Goal: Transaction & Acquisition: Purchase product/service

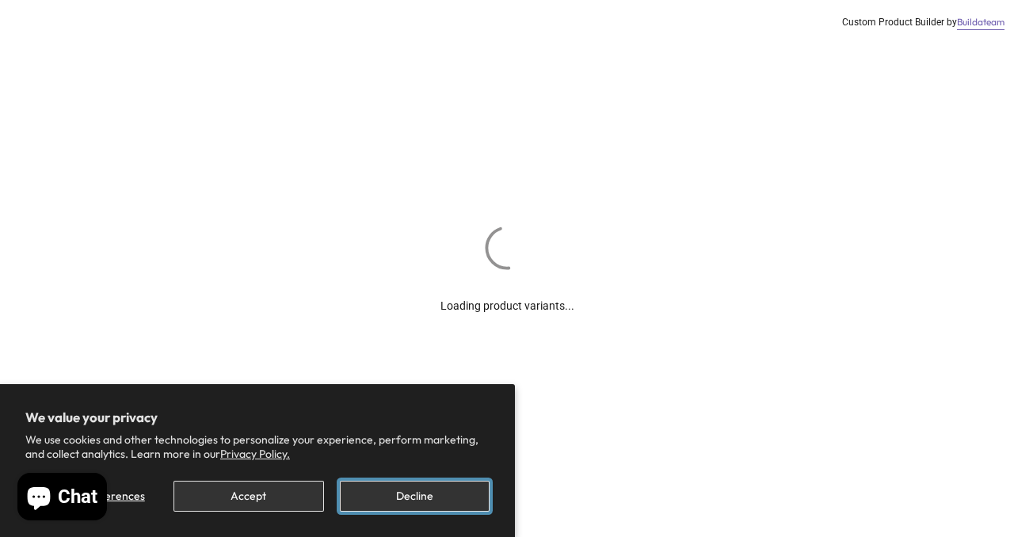
click at [376, 494] on button "Decline" at bounding box center [415, 496] width 150 height 31
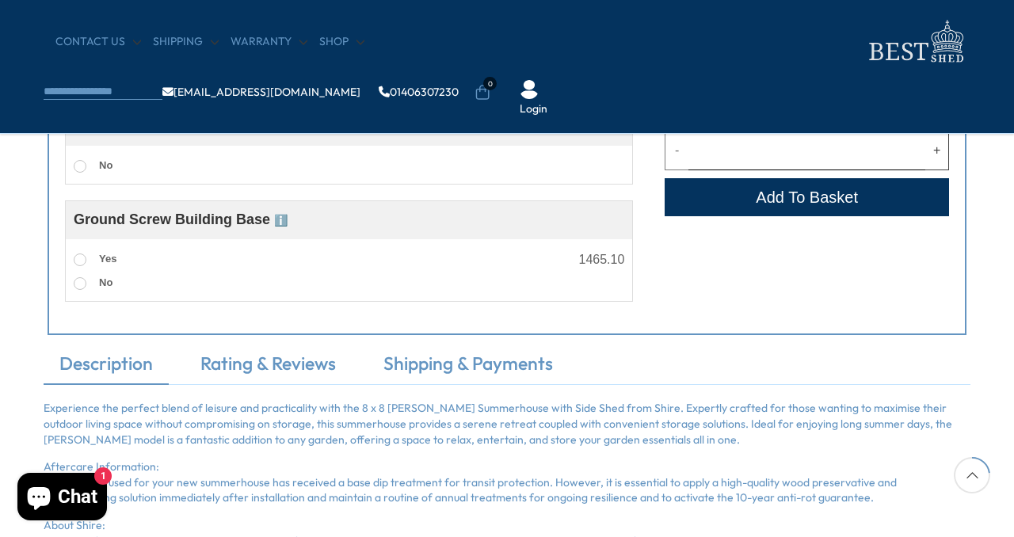
scroll to position [911, 0]
click at [256, 125] on span "ℹ️" at bounding box center [256, 126] width 13 height 13
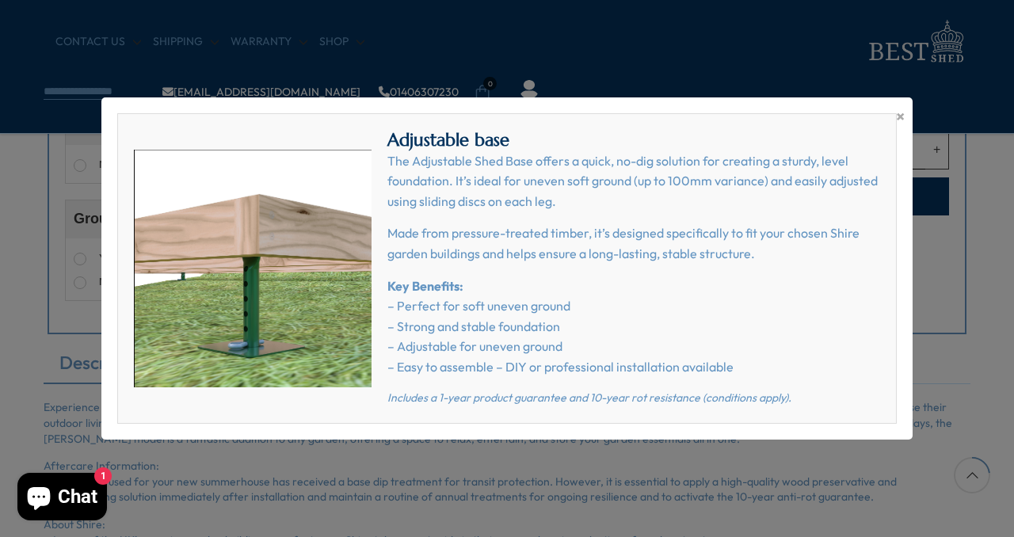
click at [572, 372] on p "Key Benefits: – Perfect for soft uneven ground – Strong and stable foundation –…" at bounding box center [633, 327] width 493 height 101
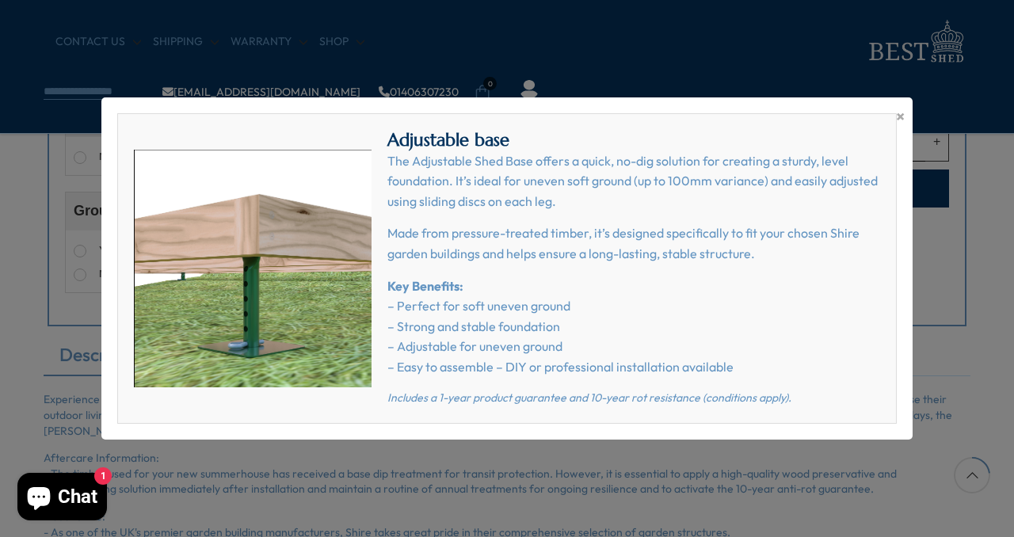
scroll to position [920, 0]
click at [899, 114] on span "×" at bounding box center [900, 116] width 9 height 22
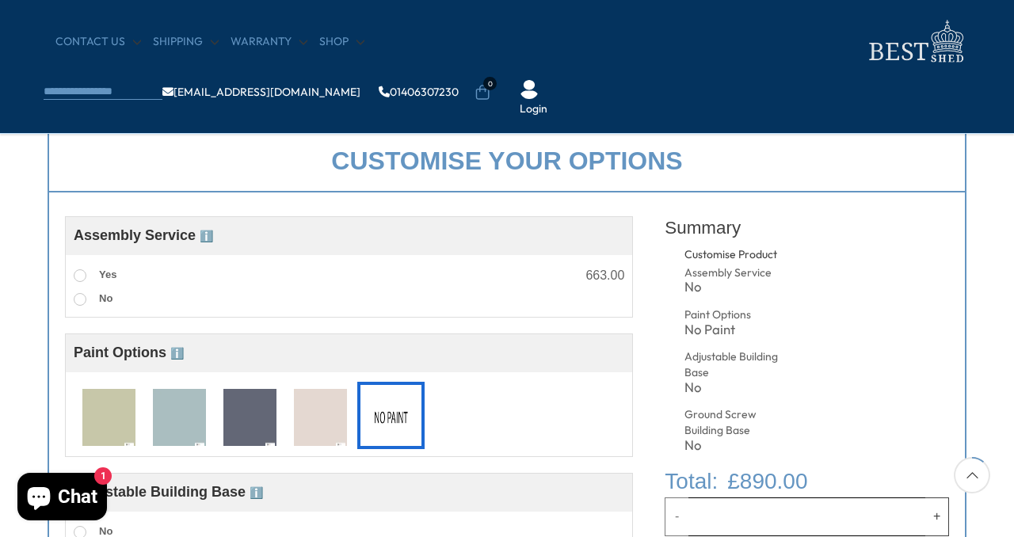
scroll to position [546, 0]
click at [81, 275] on span at bounding box center [80, 274] width 13 height 13
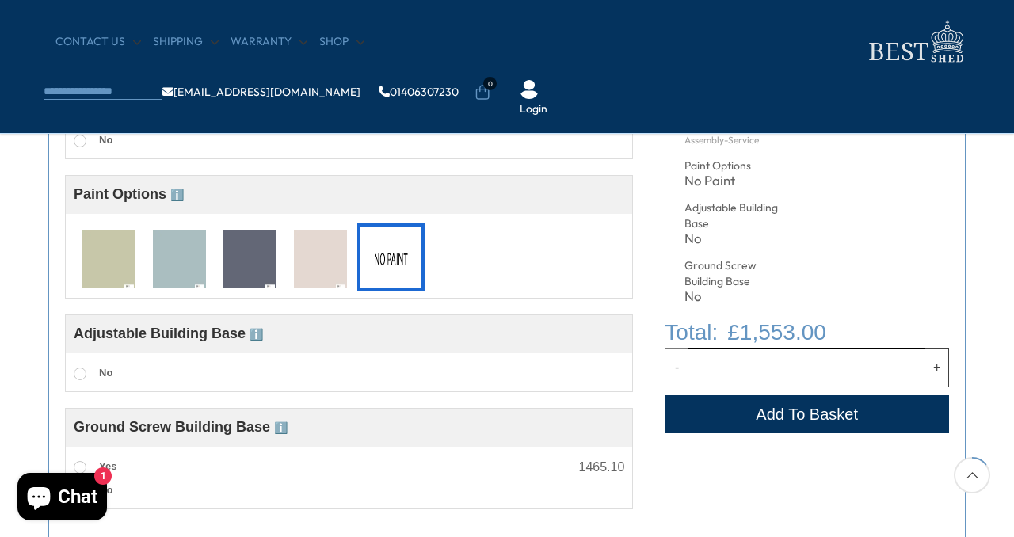
scroll to position [716, 0]
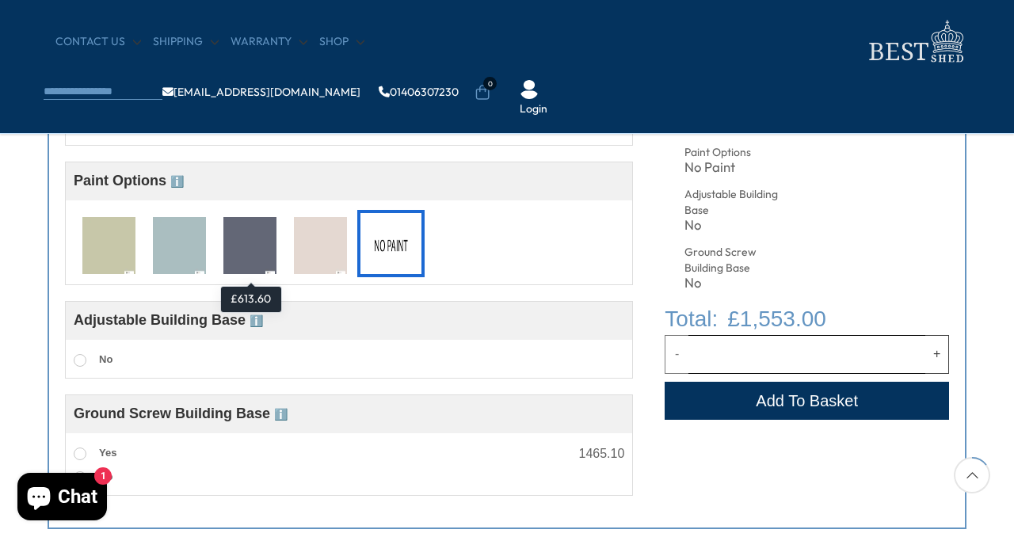
click at [249, 246] on img at bounding box center [249, 246] width 53 height 59
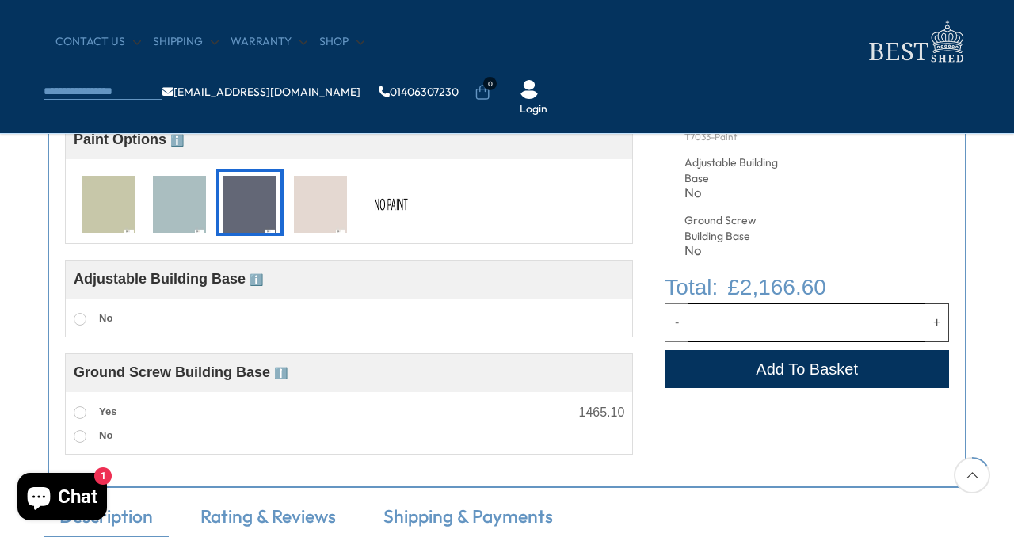
scroll to position [758, 0]
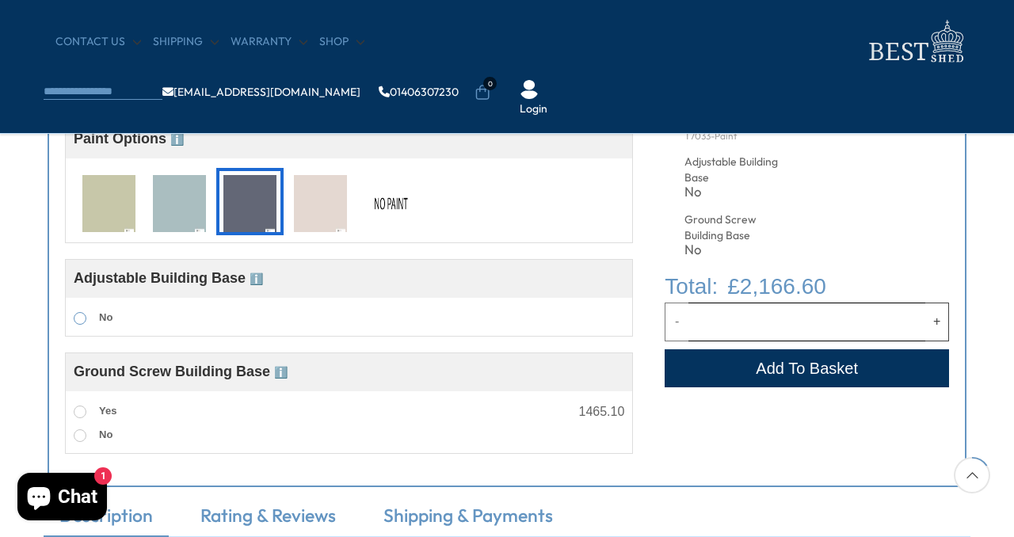
click at [81, 320] on span at bounding box center [80, 318] width 13 height 13
click at [79, 320] on span at bounding box center [80, 318] width 13 height 13
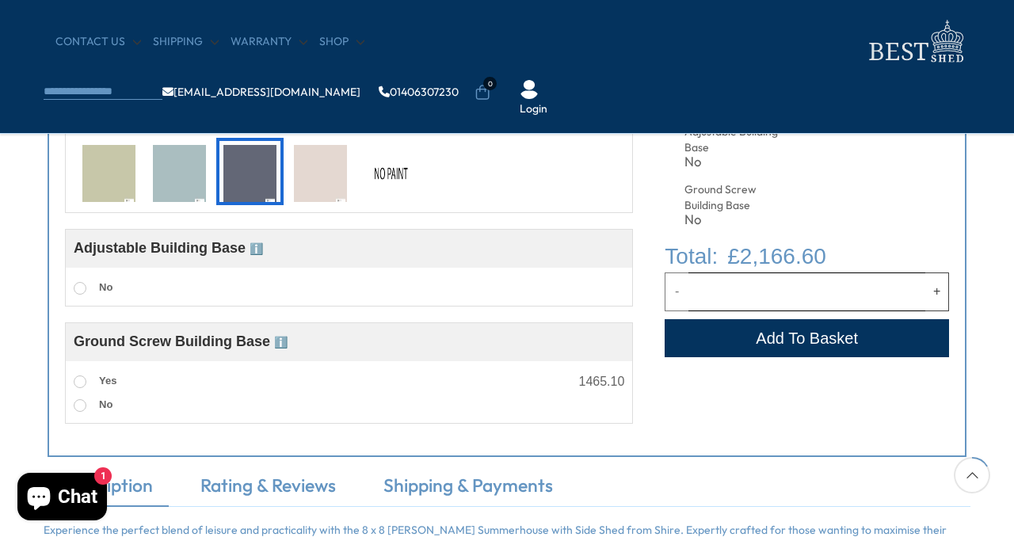
scroll to position [789, 0]
click at [78, 285] on span at bounding box center [80, 287] width 13 height 13
click at [256, 250] on span "ℹ️" at bounding box center [256, 248] width 13 height 13
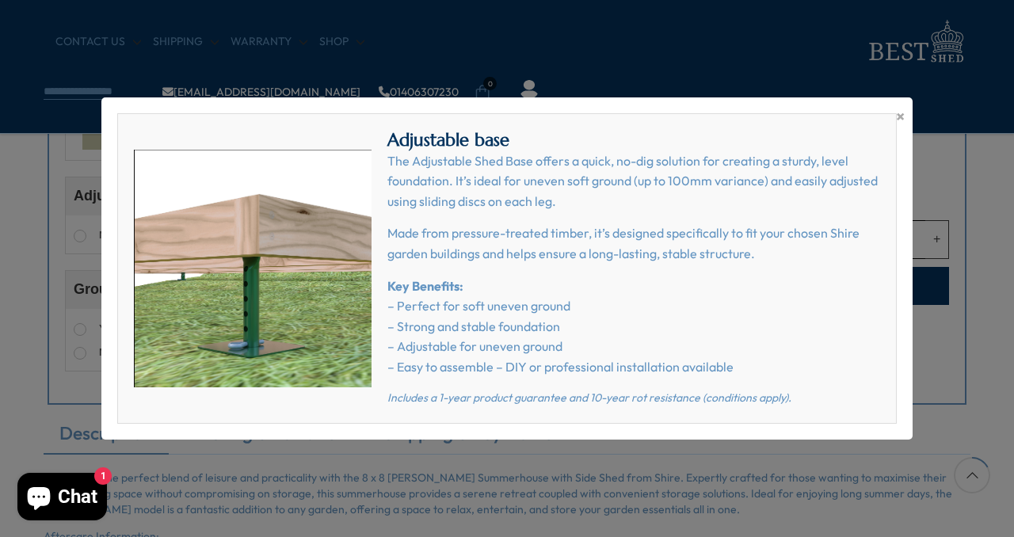
scroll to position [842, 0]
click at [897, 114] on span "×" at bounding box center [900, 116] width 9 height 22
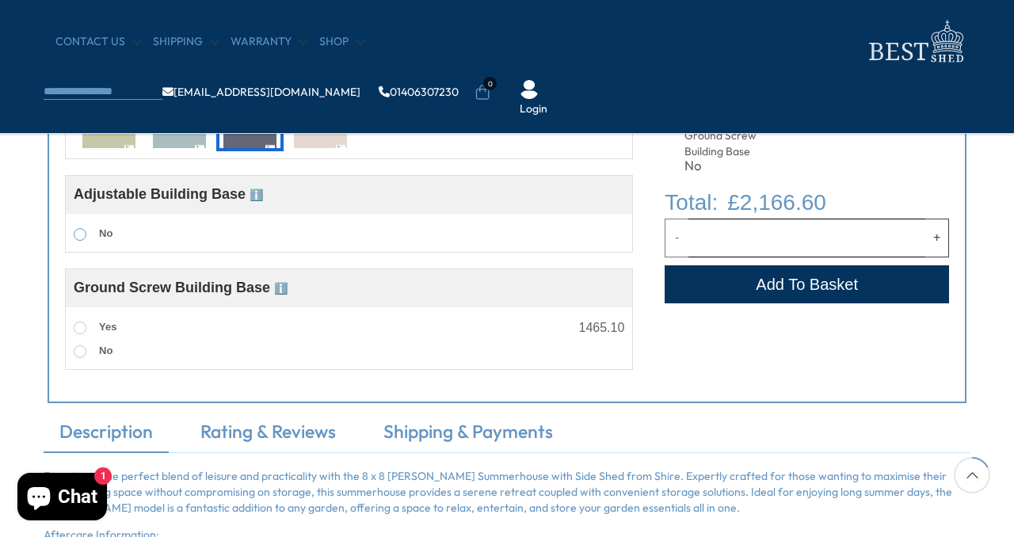
click at [79, 234] on span at bounding box center [80, 234] width 13 height 13
click at [83, 330] on span at bounding box center [80, 328] width 13 height 13
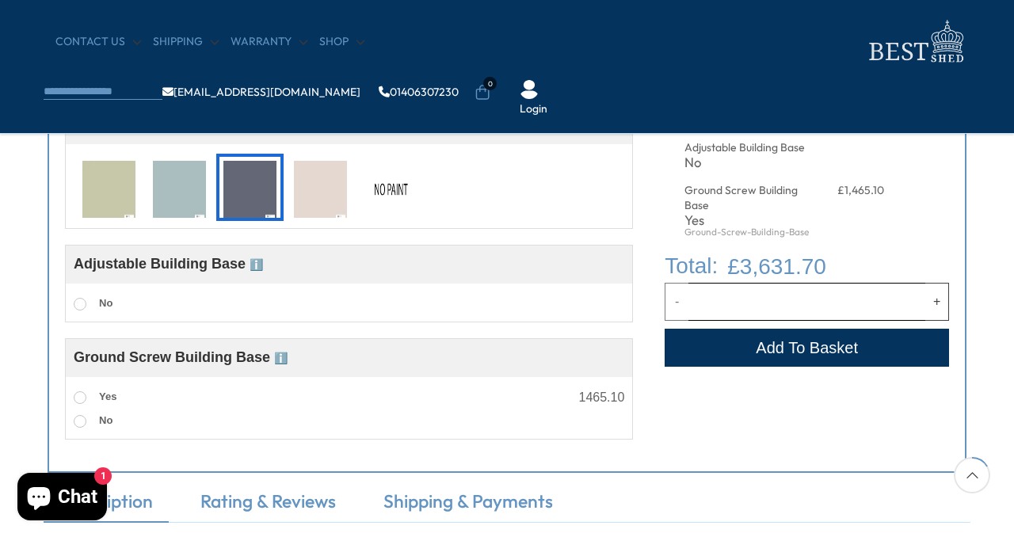
scroll to position [799, 0]
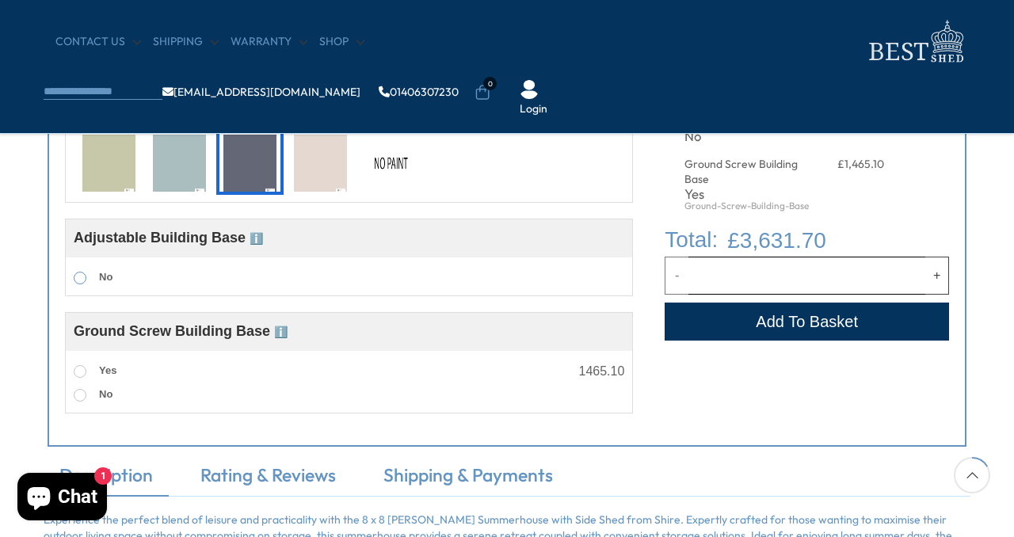
click at [78, 278] on span at bounding box center [80, 278] width 13 height 13
click at [258, 238] on span "ℹ️" at bounding box center [256, 238] width 13 height 13
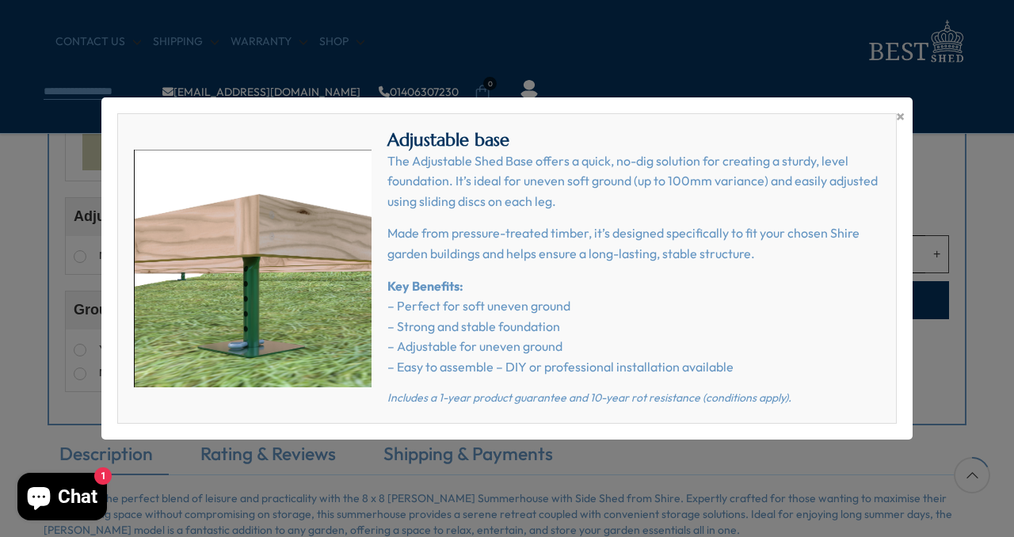
scroll to position [823, 0]
click at [900, 115] on span "×" at bounding box center [900, 116] width 9 height 22
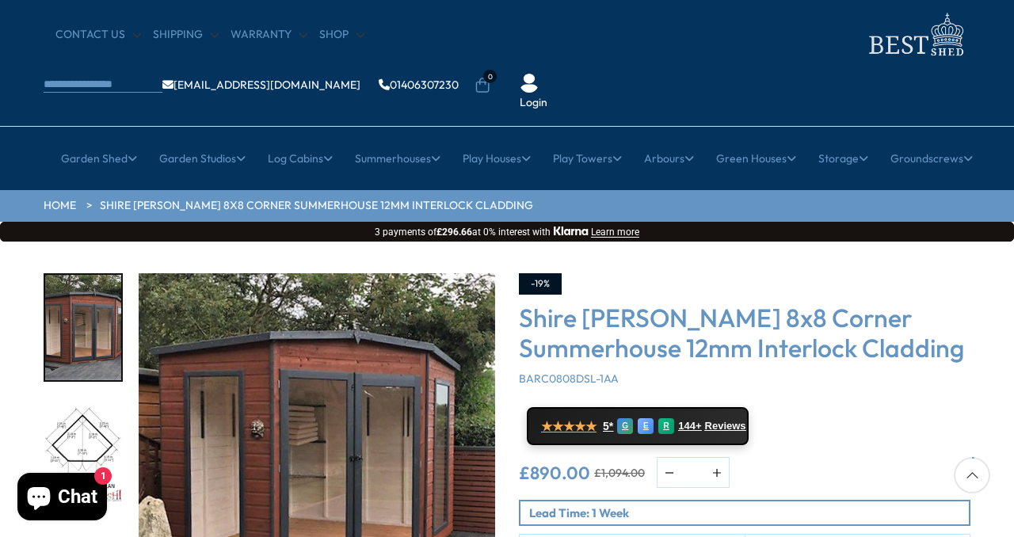
scroll to position [0, 0]
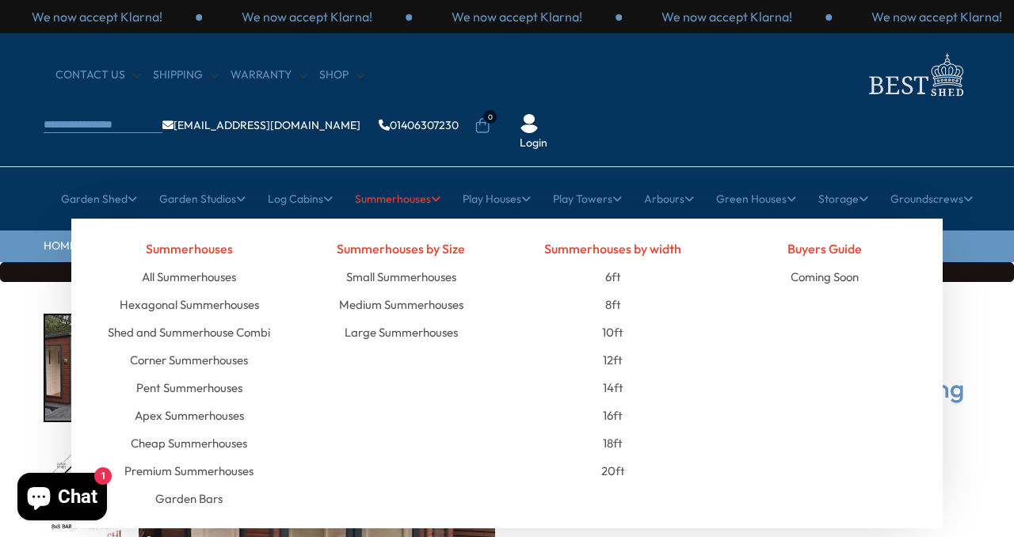
click at [374, 179] on link "Summerhouses" at bounding box center [398, 199] width 86 height 40
click at [392, 291] on link "Medium Summerhouses" at bounding box center [401, 305] width 124 height 28
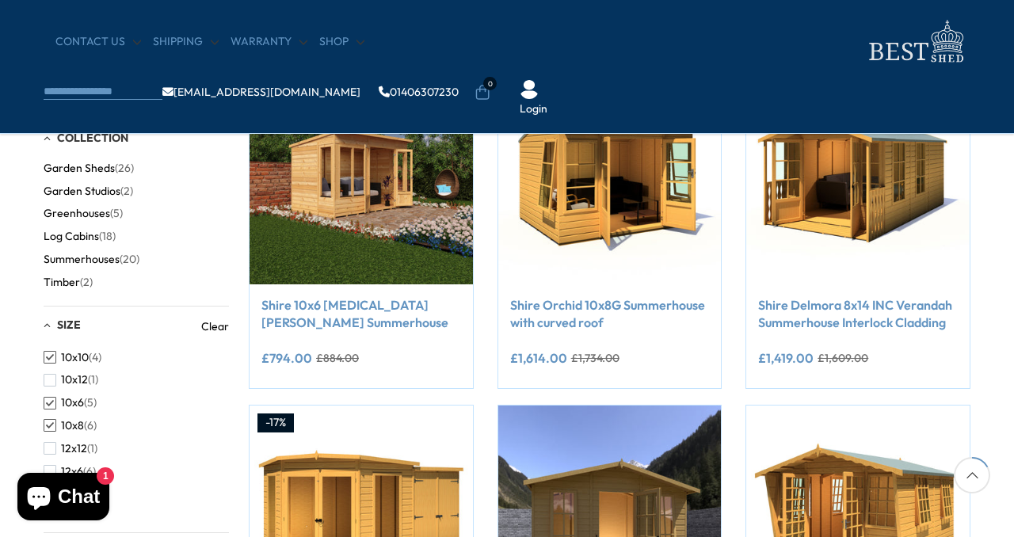
scroll to position [330, 0]
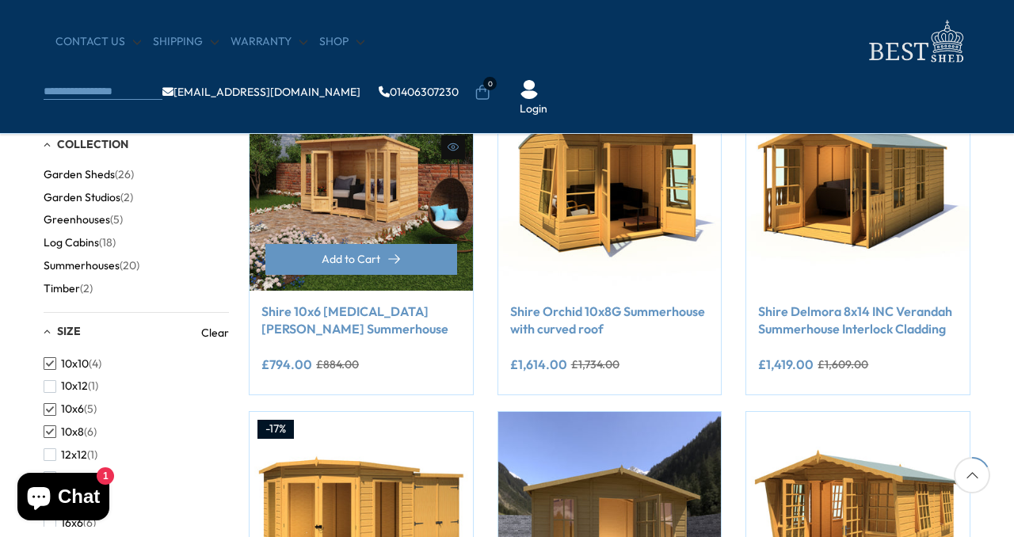
click at [356, 211] on img at bounding box center [361, 178] width 223 height 223
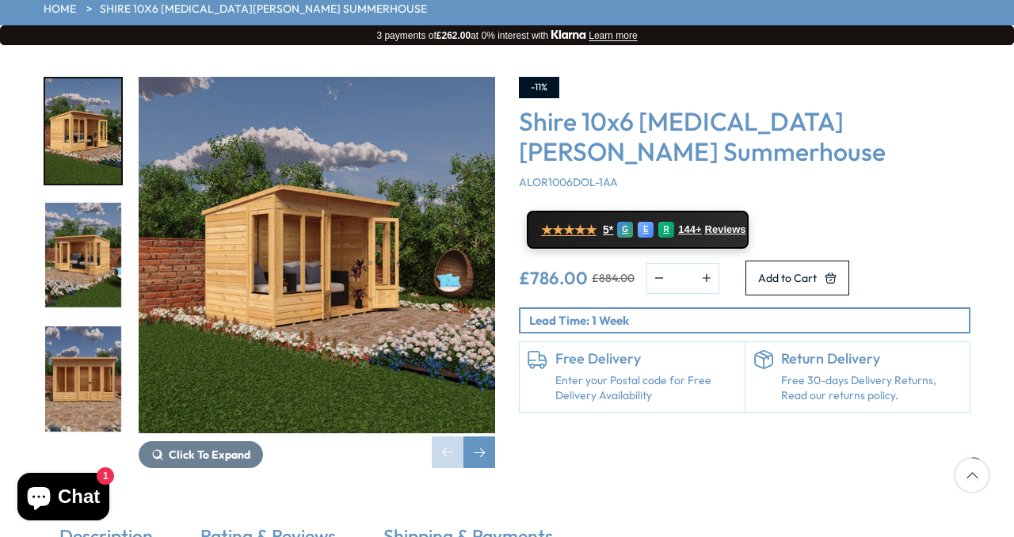
scroll to position [239, 0]
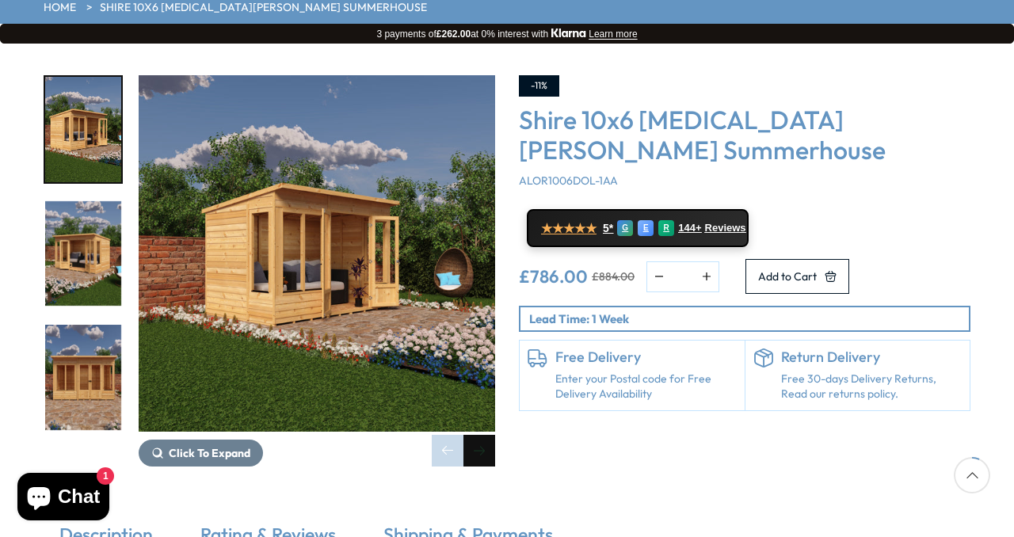
click at [483, 435] on div "Next slide" at bounding box center [480, 451] width 32 height 32
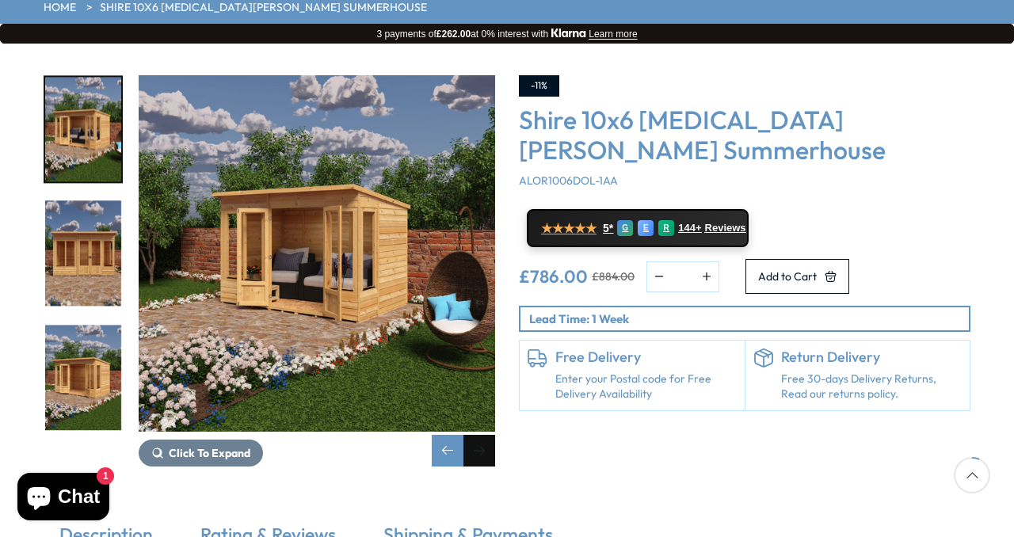
click at [483, 435] on div "Next slide" at bounding box center [480, 451] width 32 height 32
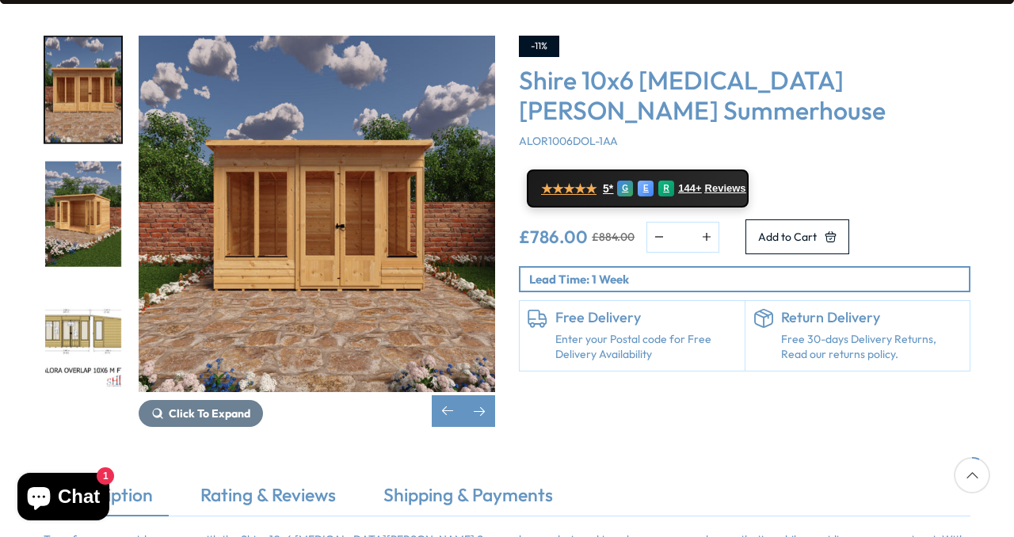
scroll to position [288, 0]
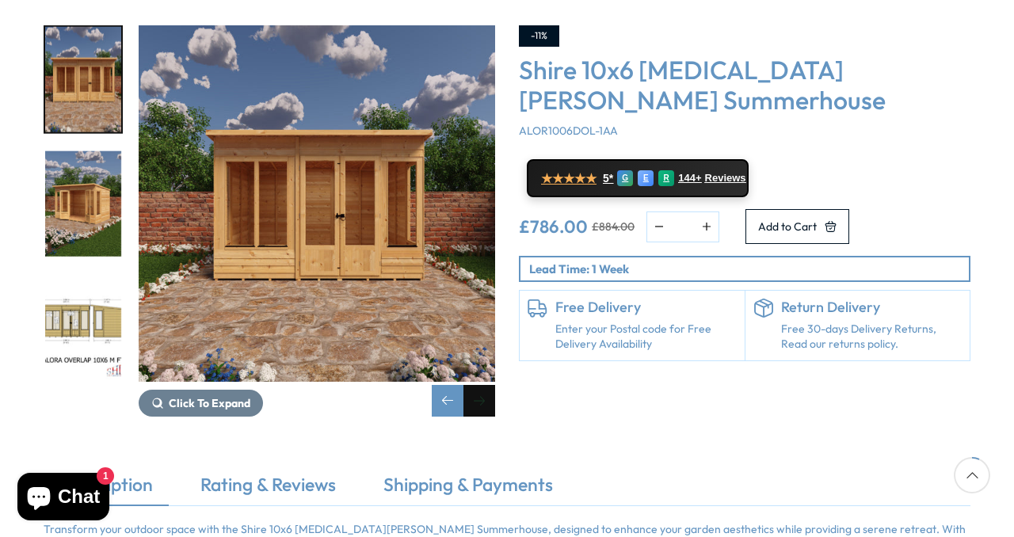
click at [478, 385] on div "Next slide" at bounding box center [480, 401] width 32 height 32
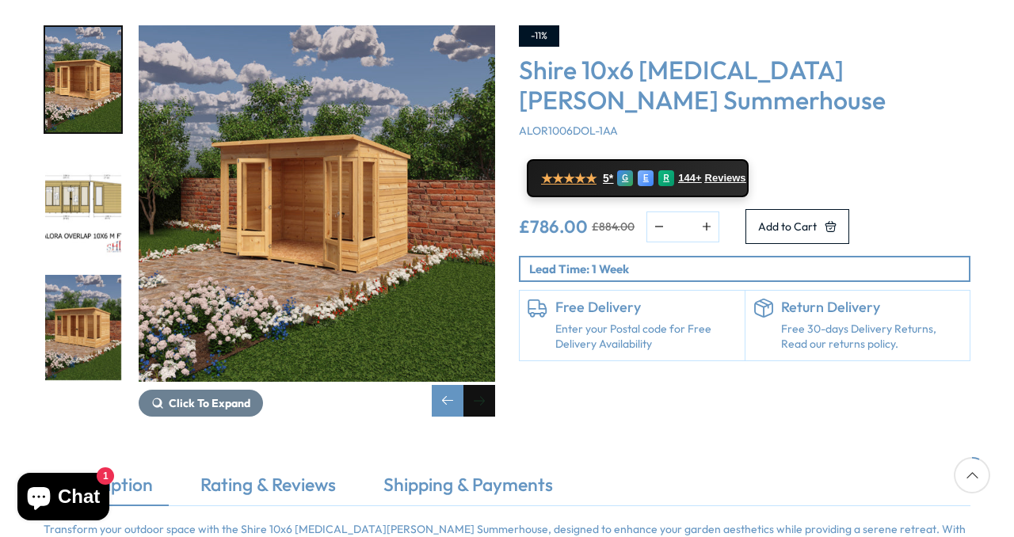
click at [483, 385] on div "Next slide" at bounding box center [480, 401] width 32 height 32
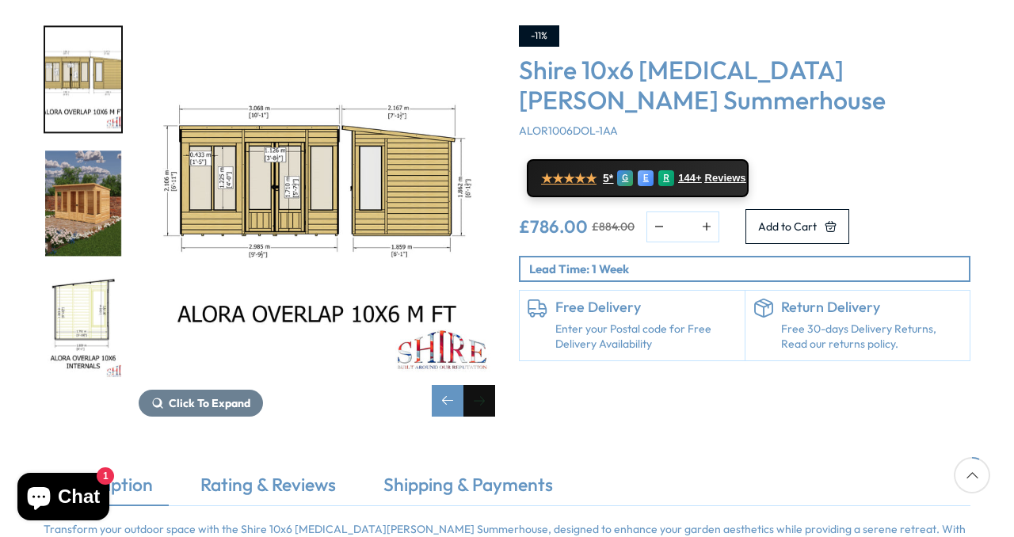
click at [483, 385] on div "Next slide" at bounding box center [480, 401] width 32 height 32
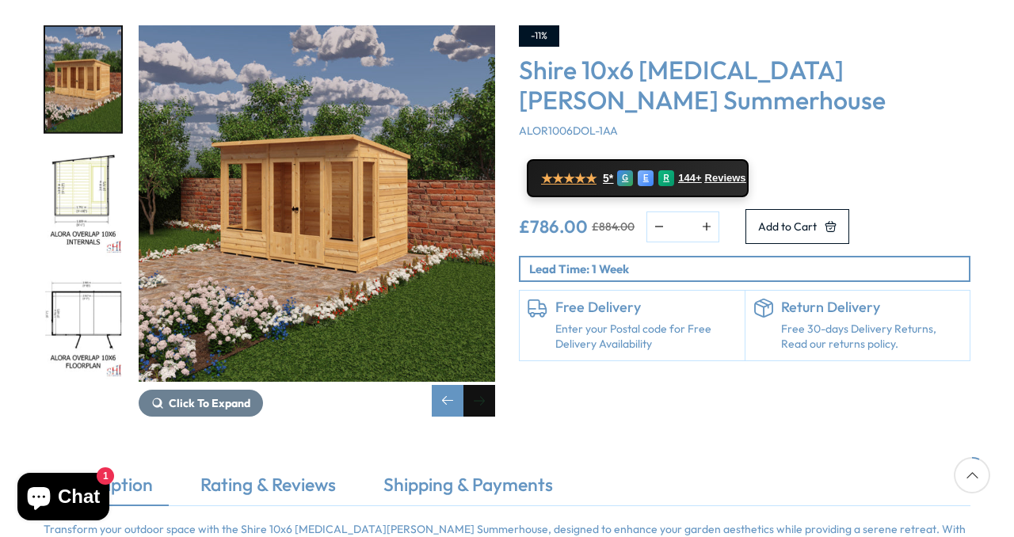
click at [483, 385] on div "Next slide" at bounding box center [480, 401] width 32 height 32
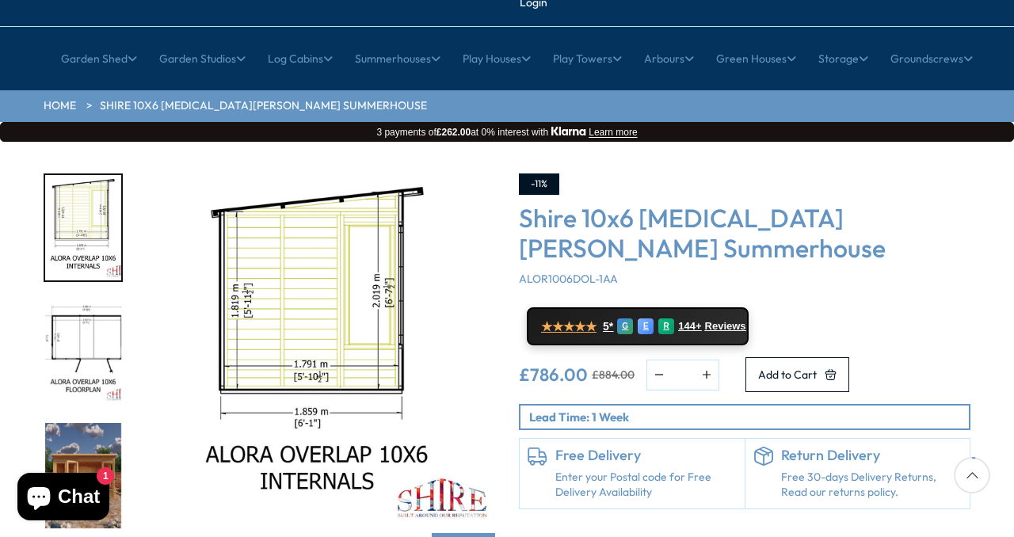
scroll to position [142, 0]
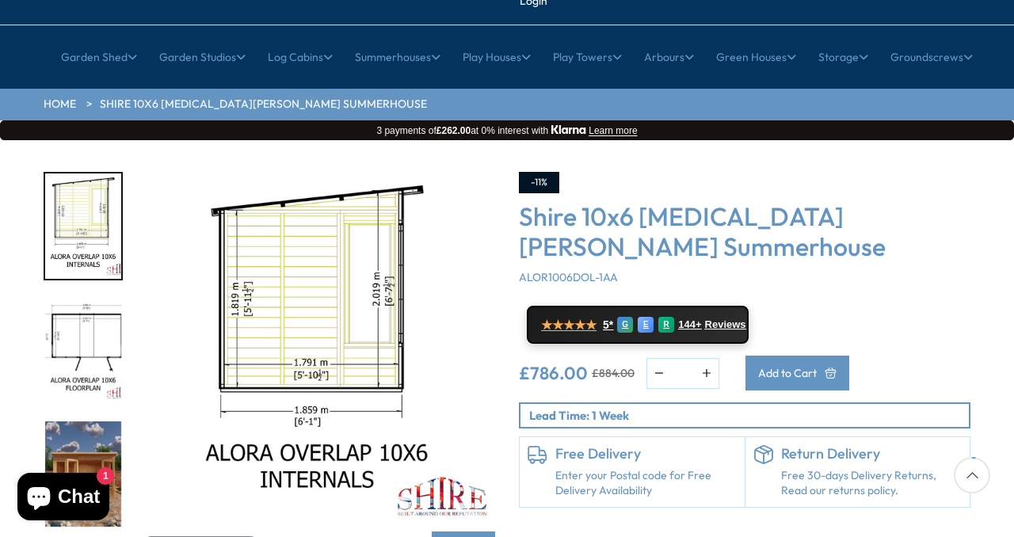
click at [817, 368] on span "Add to Cart" at bounding box center [787, 373] width 59 height 11
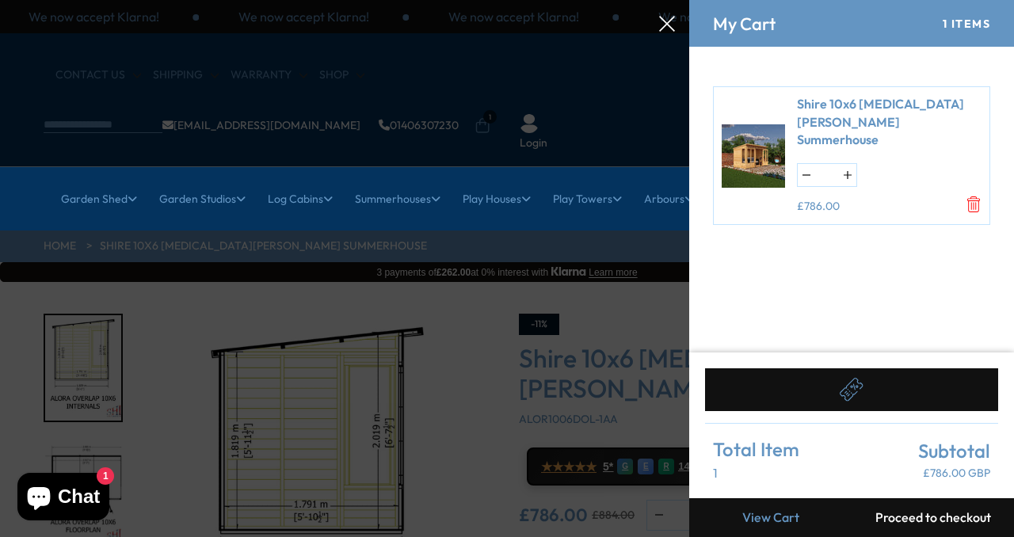
click at [807, 164] on button "button" at bounding box center [806, 175] width 17 height 22
click at [897, 280] on form "Shire 10x6 Alora Pent Summerhouse * £786.00" at bounding box center [851, 200] width 325 height 306
click at [854, 386] on icon at bounding box center [854, 388] width 2 height 6
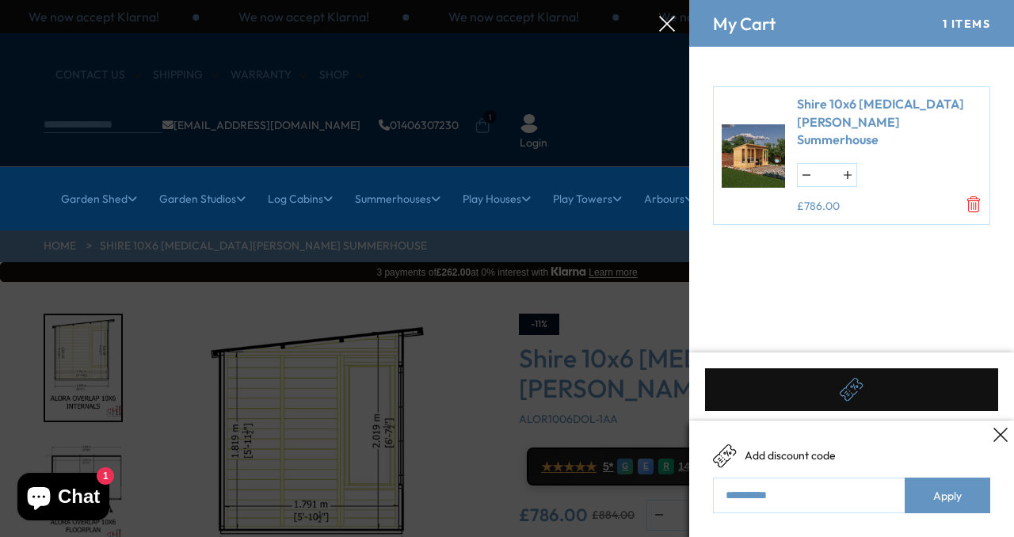
click at [663, 20] on icon at bounding box center [667, 24] width 16 height 16
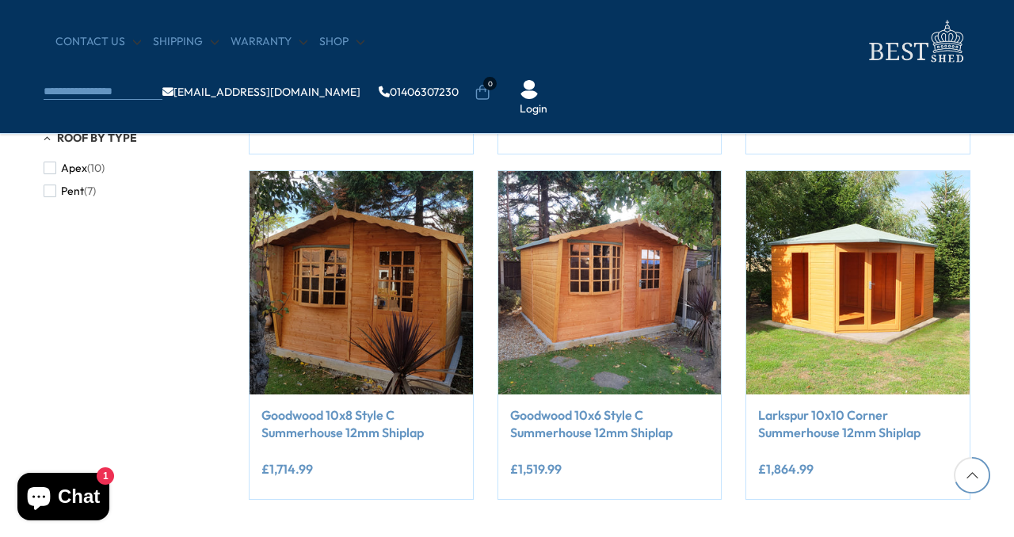
scroll to position [1671, 0]
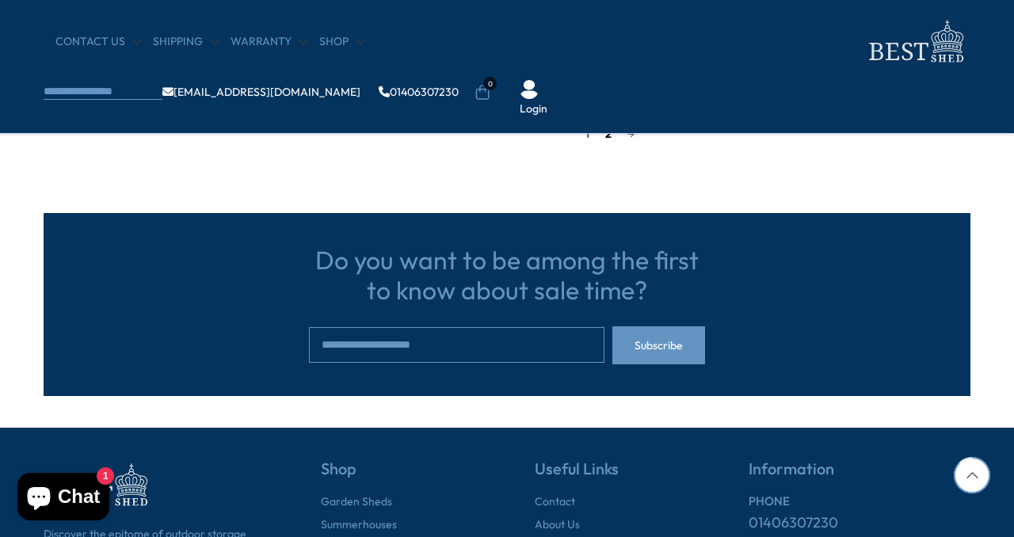
click at [604, 135] on link "2" at bounding box center [608, 134] width 22 height 24
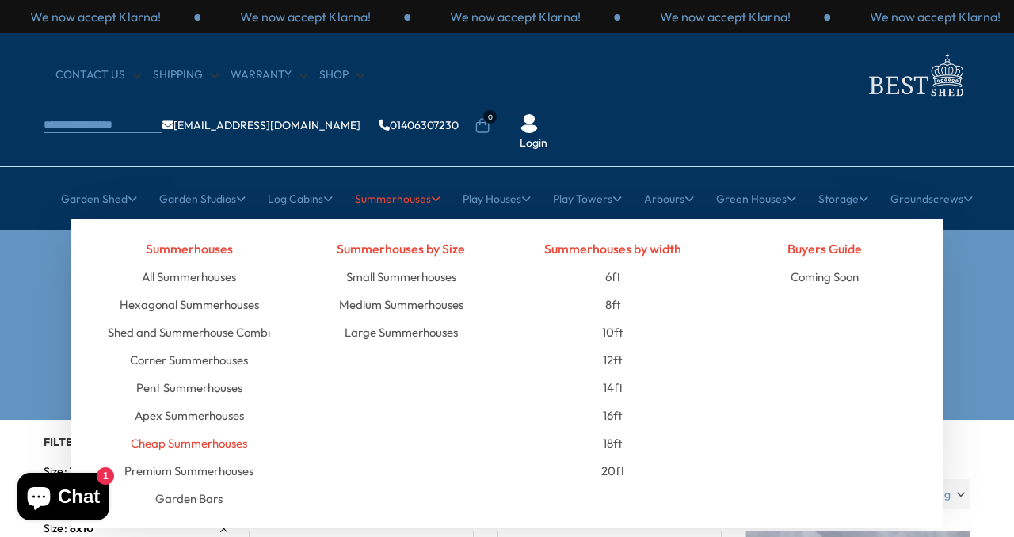
click at [197, 429] on link "Cheap Summerhouses" at bounding box center [189, 443] width 116 height 28
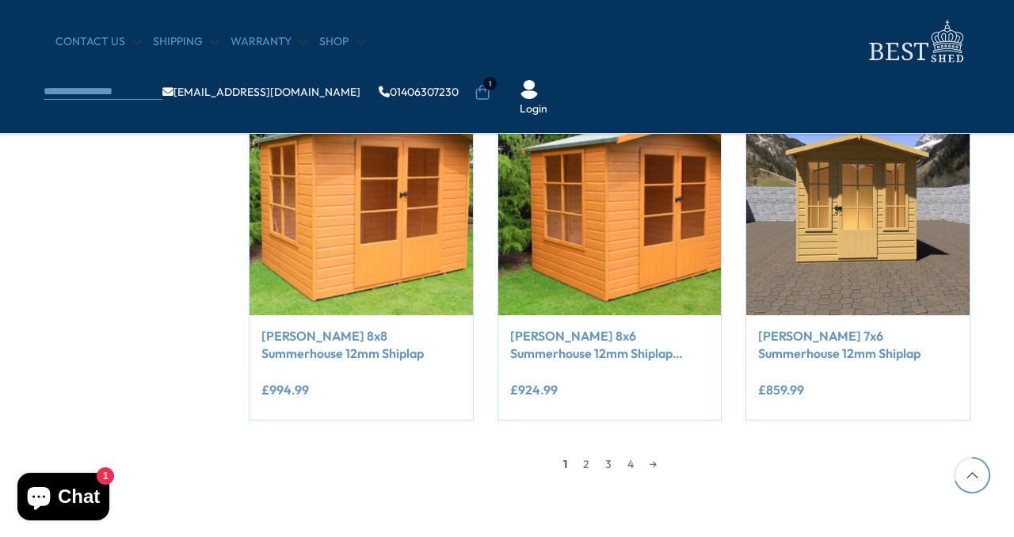
scroll to position [1358, 0]
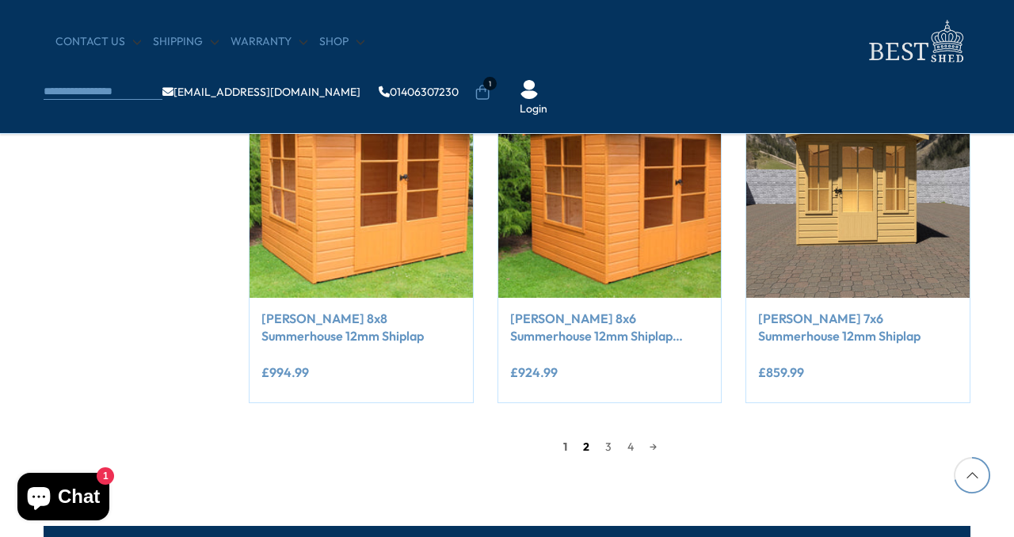
click at [582, 445] on link "2" at bounding box center [586, 447] width 22 height 24
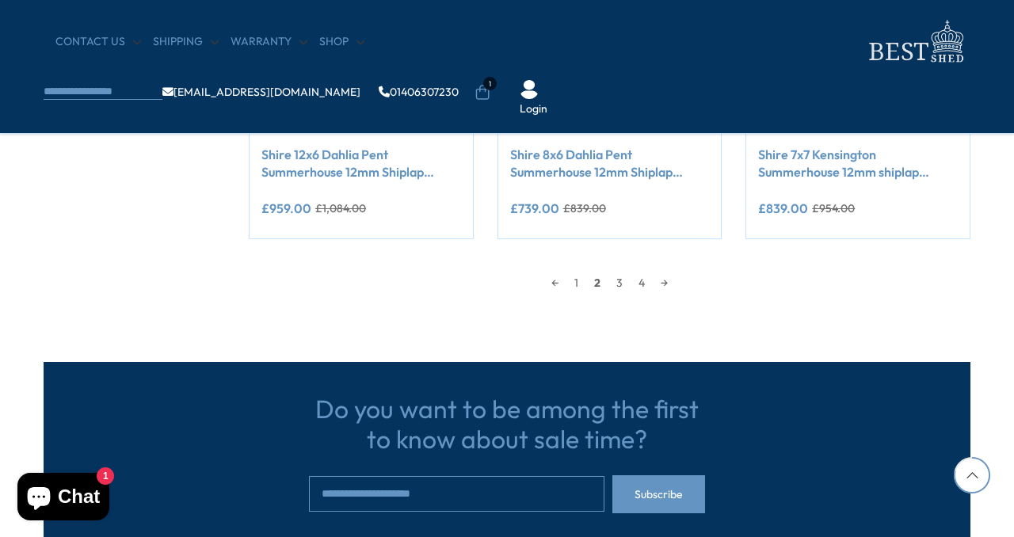
scroll to position [1523, 0]
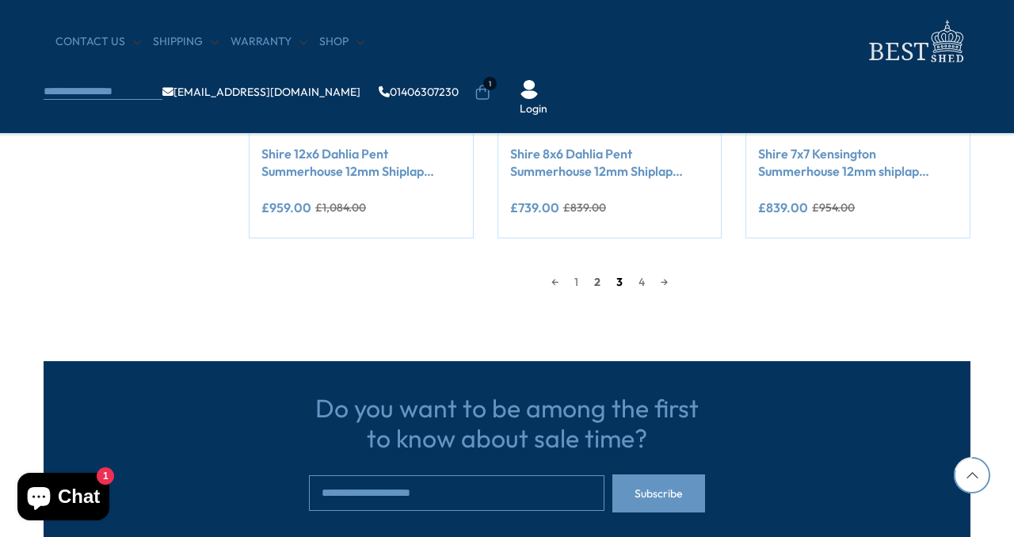
click at [619, 281] on link "3" at bounding box center [620, 282] width 22 height 24
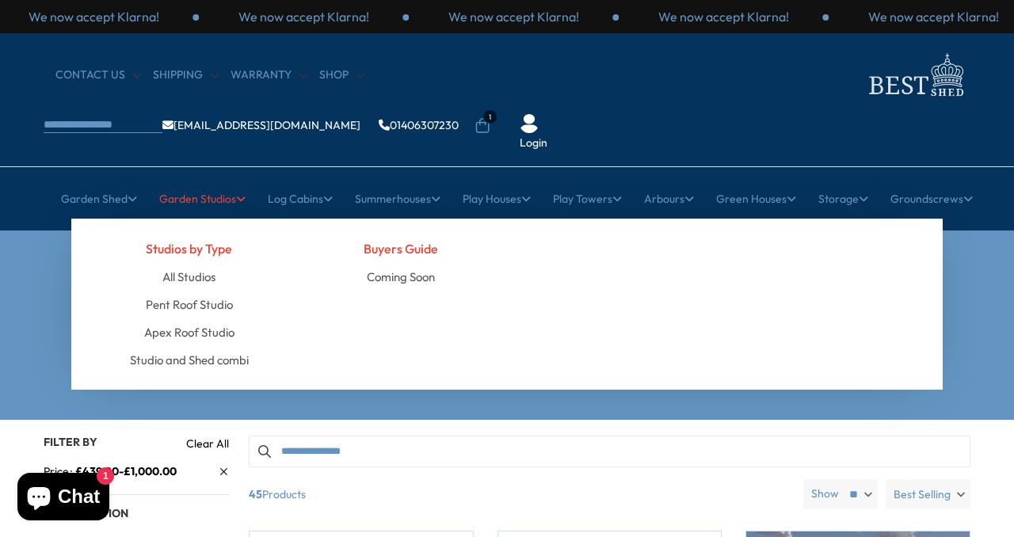
click at [170, 179] on link "Garden Studios" at bounding box center [202, 199] width 86 height 40
click at [177, 263] on link "All Studios" at bounding box center [188, 277] width 53 height 28
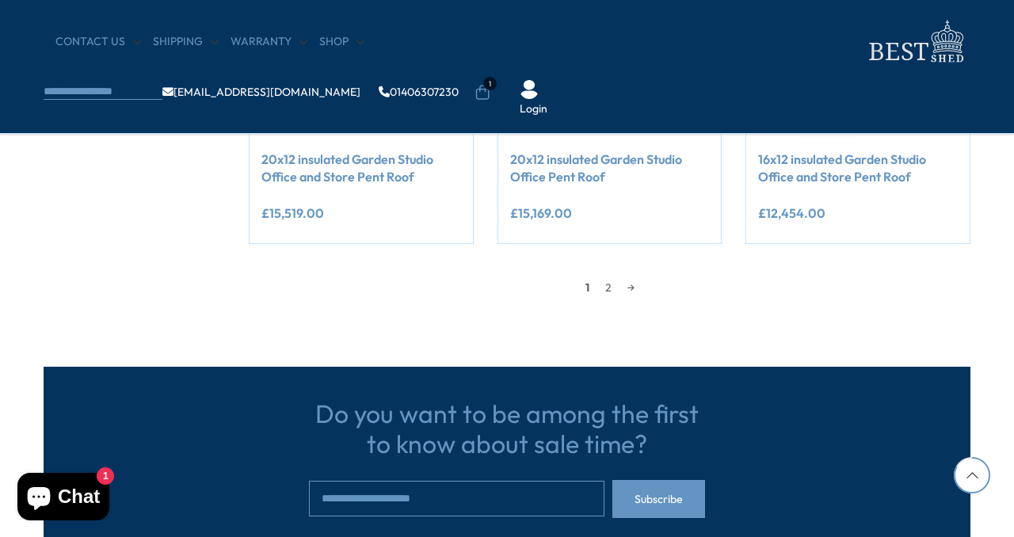
scroll to position [1596, 0]
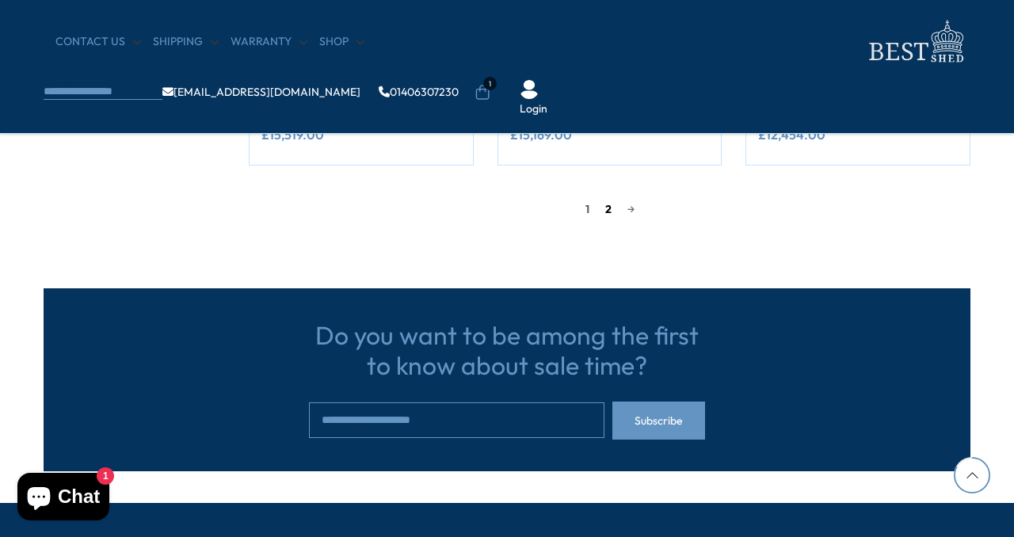
click at [605, 211] on link "2" at bounding box center [608, 209] width 22 height 24
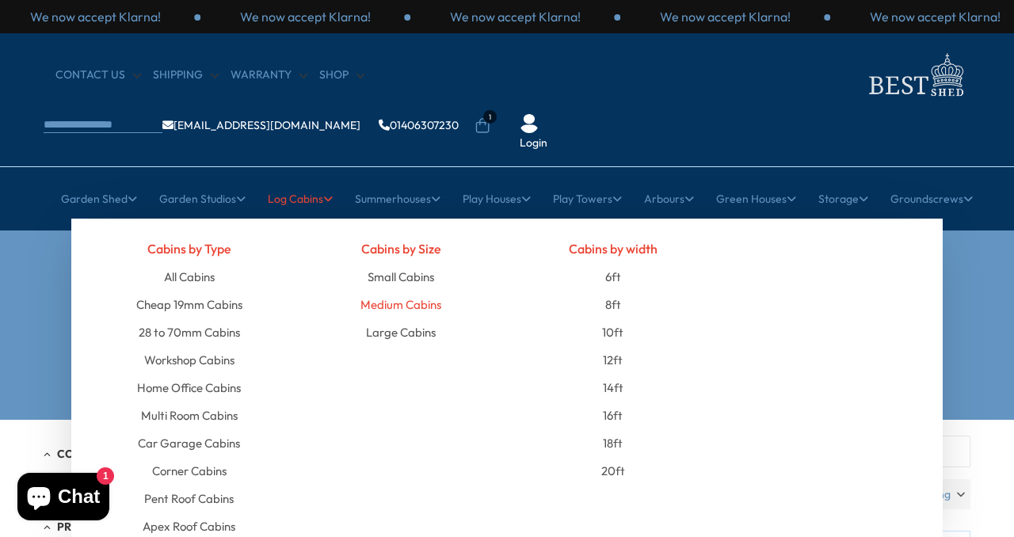
click at [382, 291] on link "Medium Cabins" at bounding box center [401, 305] width 81 height 28
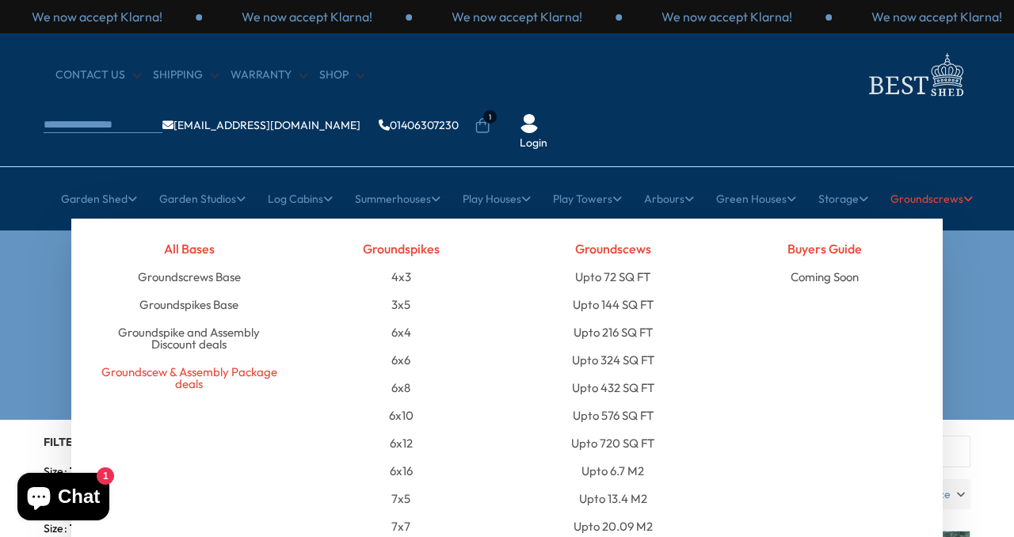
click at [177, 358] on link "Groundscew & Assembly Package deals" at bounding box center [189, 378] width 189 height 40
click at [180, 358] on link "Groundscew & Assembly Package deals" at bounding box center [189, 378] width 189 height 40
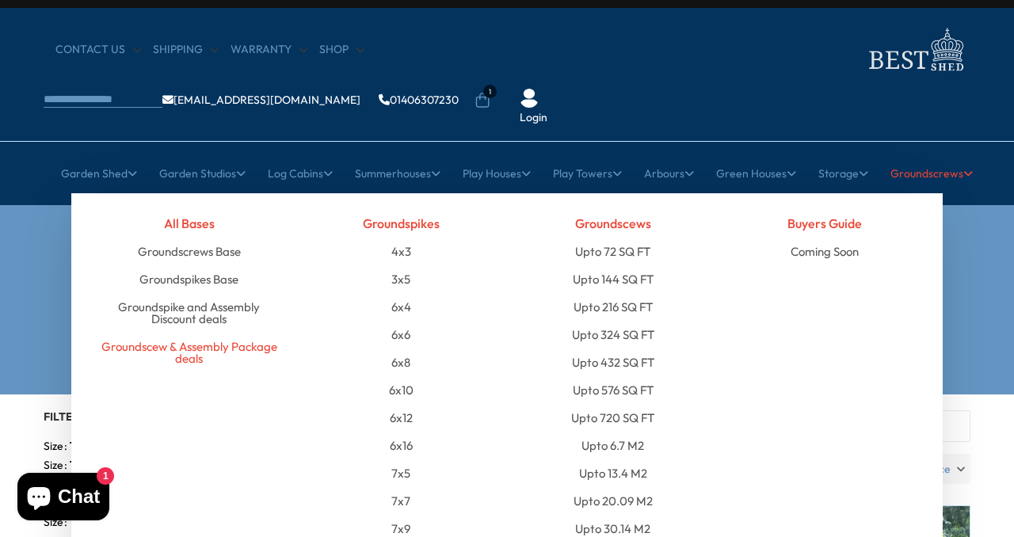
scroll to position [34, 0]
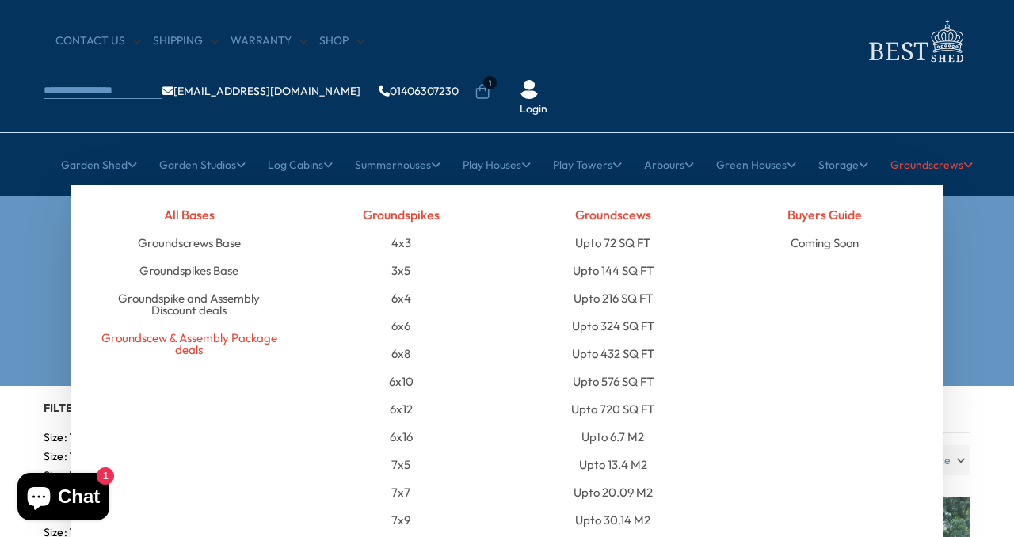
click at [187, 324] on link "Groundscew & Assembly Package deals" at bounding box center [189, 344] width 189 height 40
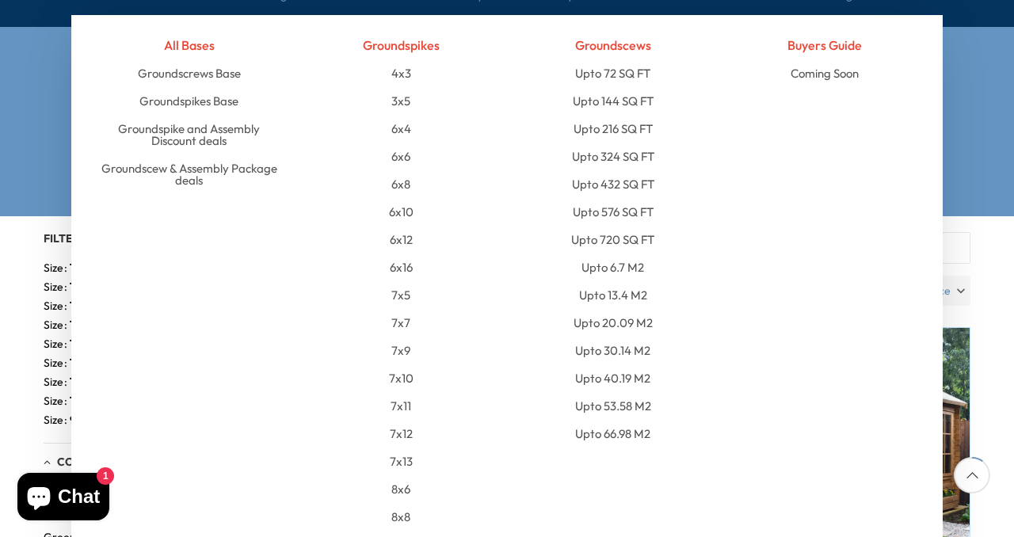
scroll to position [209, 0]
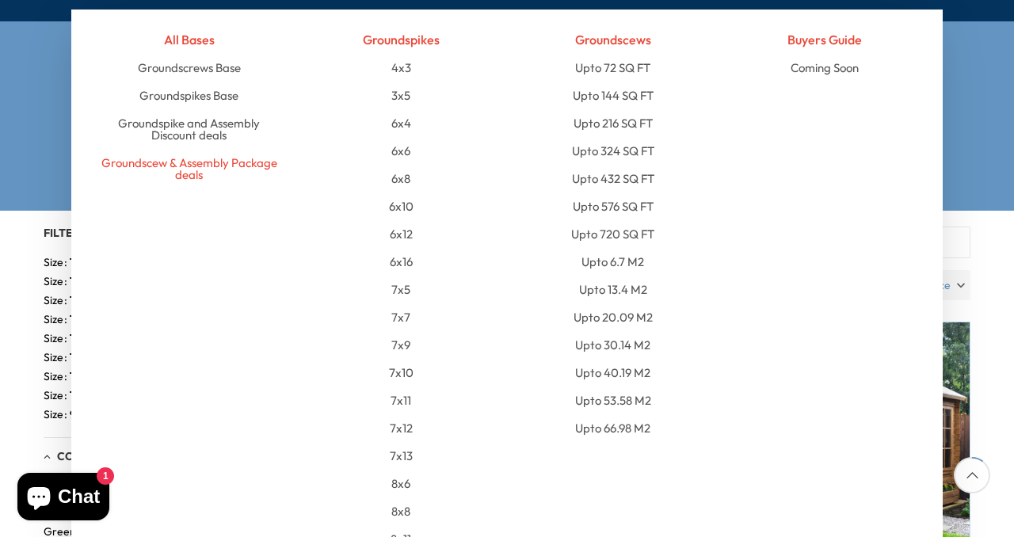
click at [189, 149] on link "Groundscew & Assembly Package deals" at bounding box center [189, 169] width 189 height 40
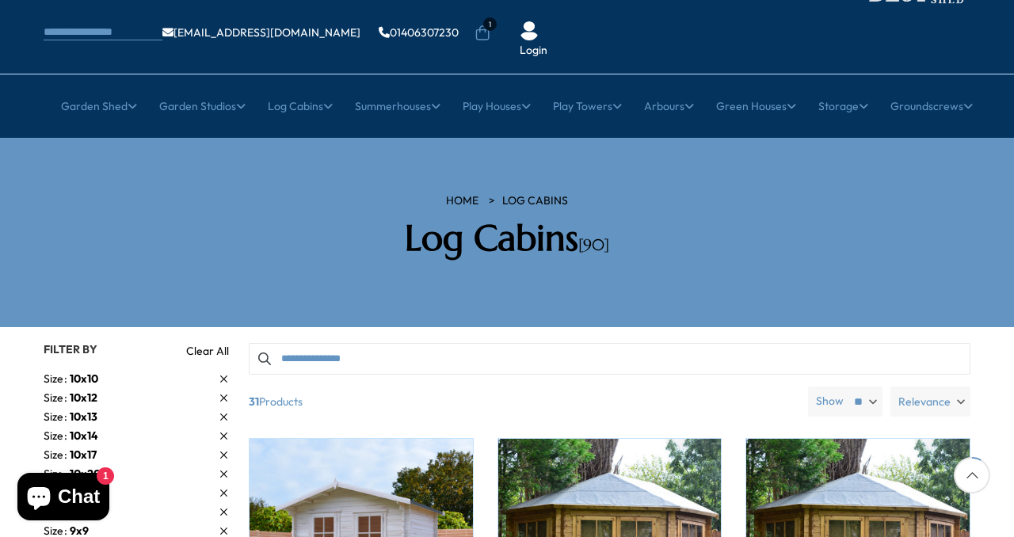
scroll to position [0, 0]
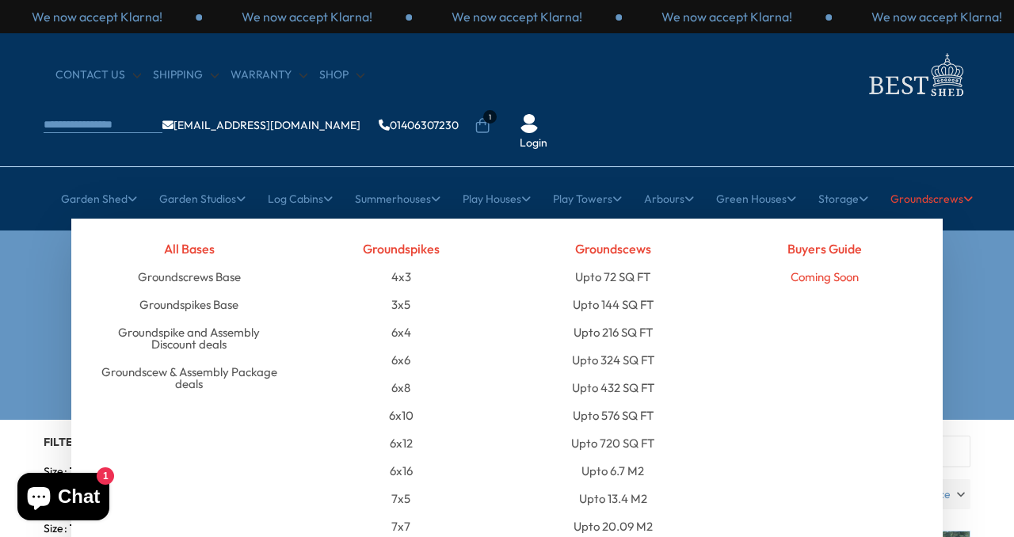
click at [811, 263] on link "Coming Soon" at bounding box center [825, 277] width 68 height 28
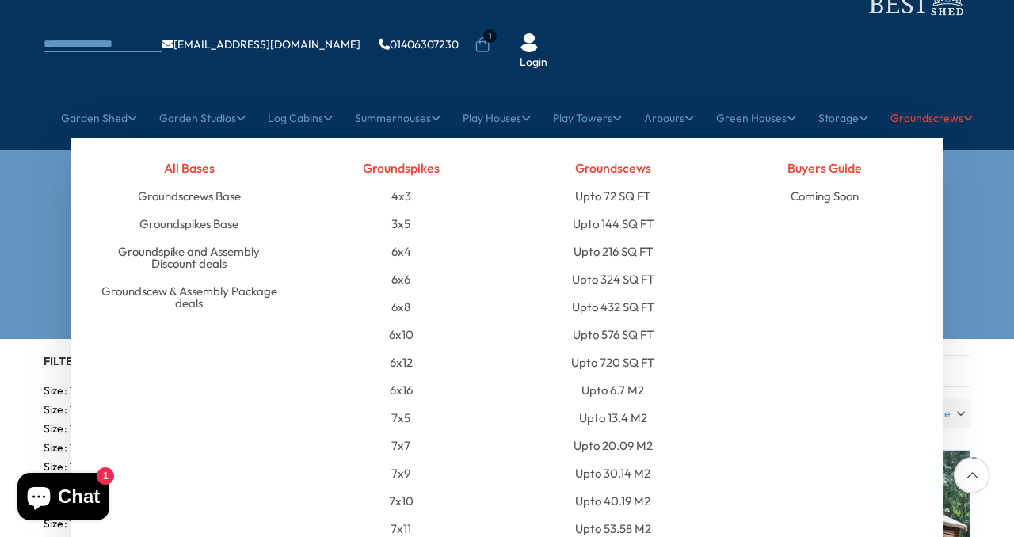
scroll to position [94, 0]
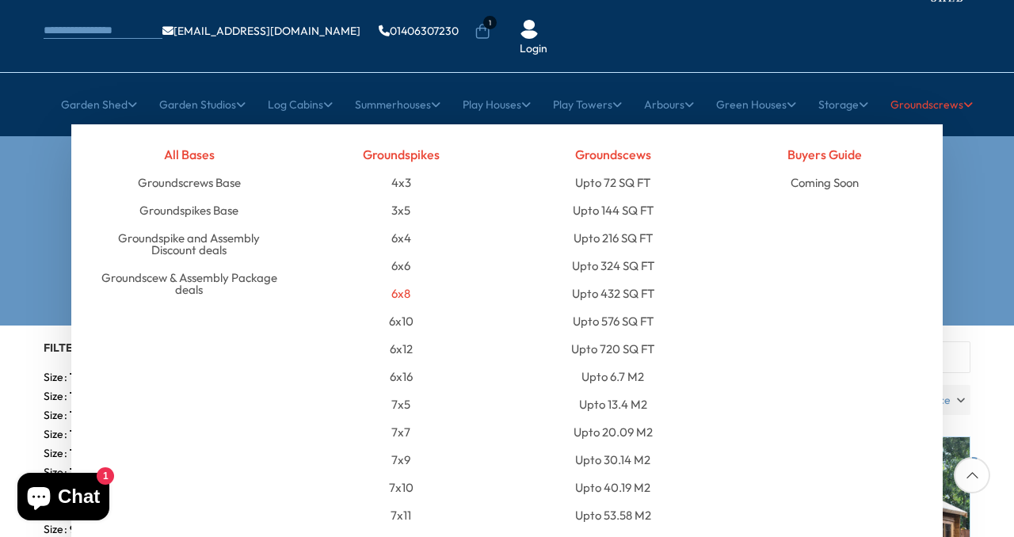
click at [396, 280] on link "6x8" at bounding box center [400, 294] width 19 height 28
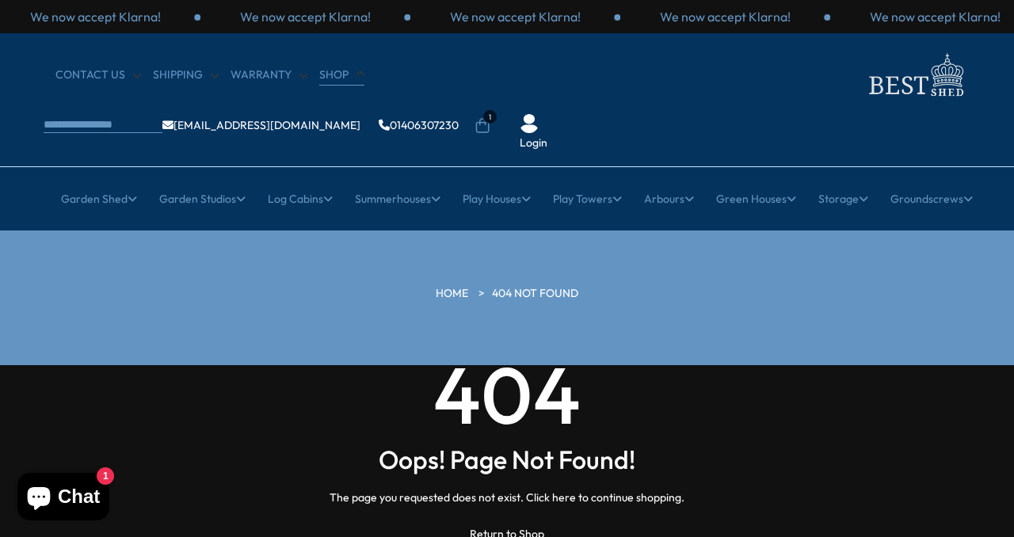
click at [328, 74] on link "Shop" at bounding box center [341, 75] width 45 height 16
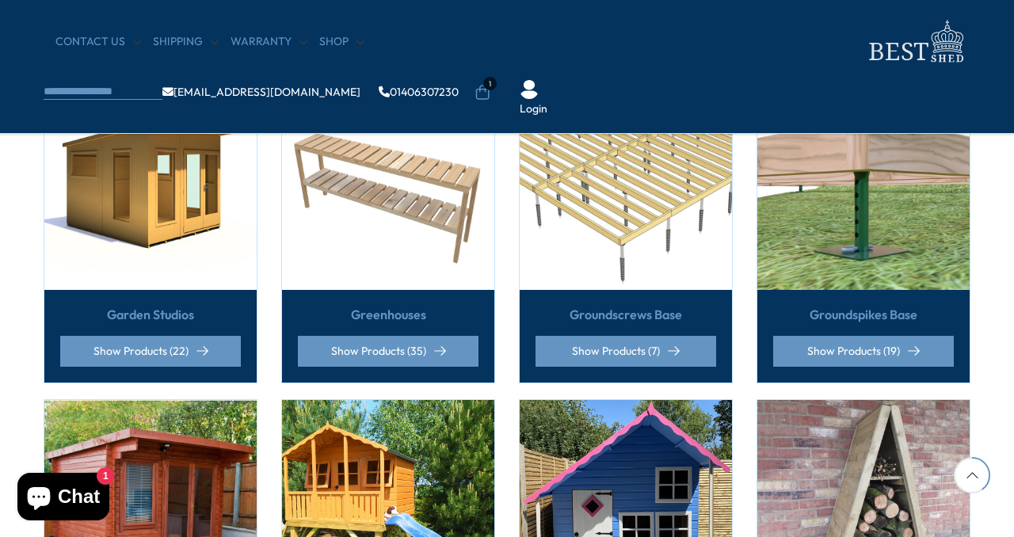
scroll to position [751, 0]
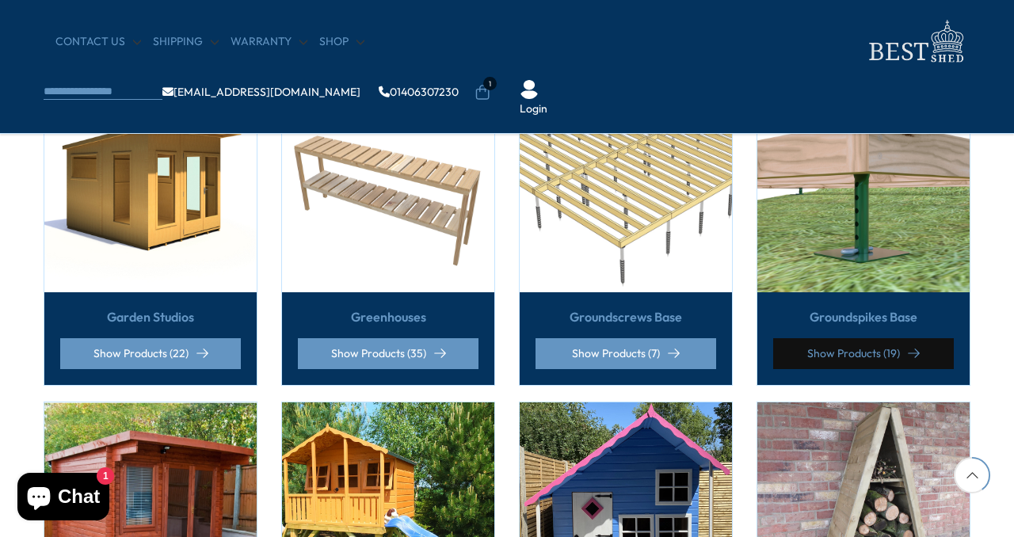
click at [851, 338] on link "Show Products (19)" at bounding box center [863, 353] width 181 height 31
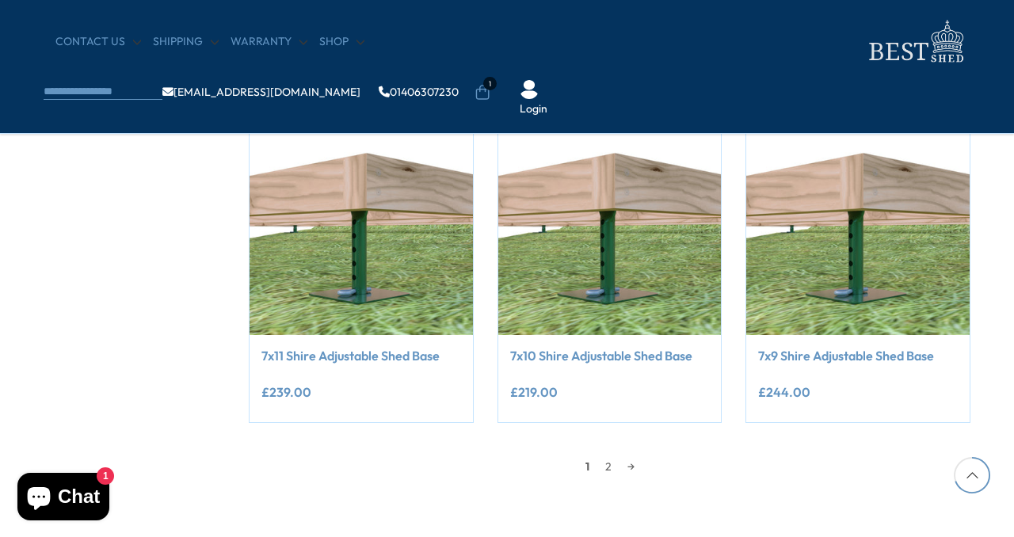
scroll to position [1294, 0]
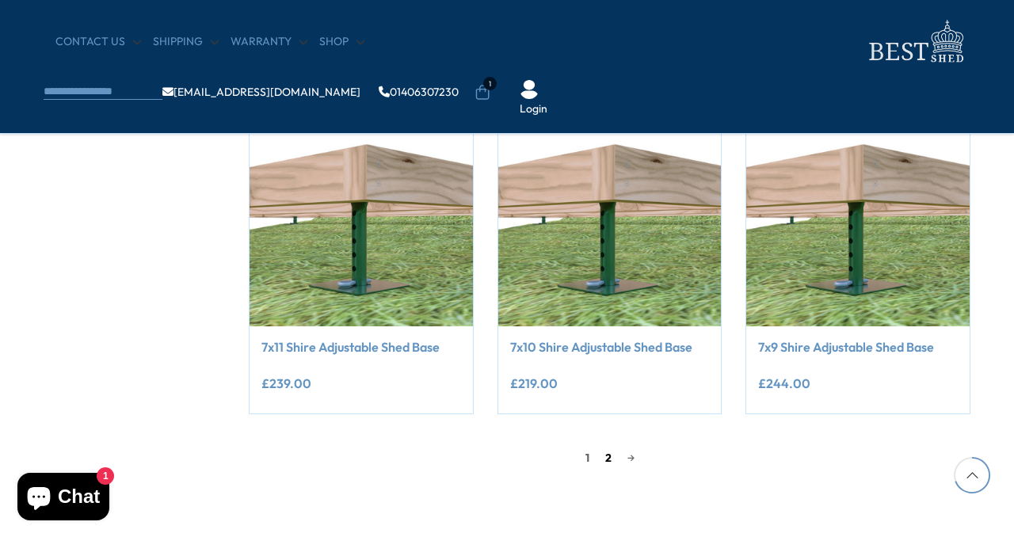
click at [608, 456] on link "2" at bounding box center [608, 458] width 22 height 24
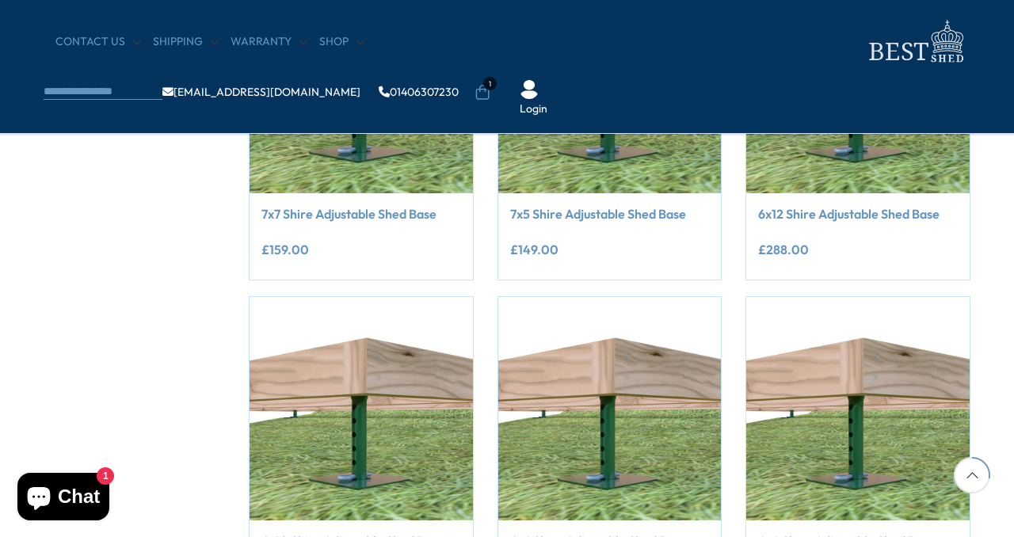
scroll to position [432, 0]
